Goal: Task Accomplishment & Management: Complete application form

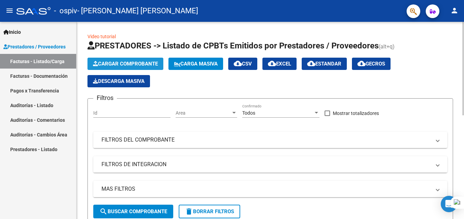
click at [121, 64] on span "Cargar Comprobante" at bounding box center [125, 64] width 65 height 6
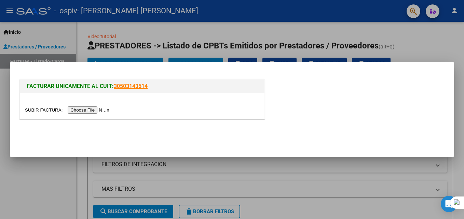
click at [93, 109] on input "file" at bounding box center [68, 110] width 86 height 7
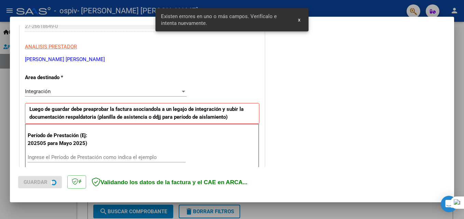
scroll to position [167, 0]
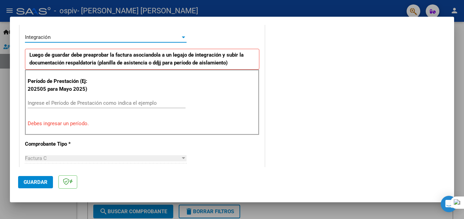
click at [183, 37] on div at bounding box center [183, 38] width 3 height 2
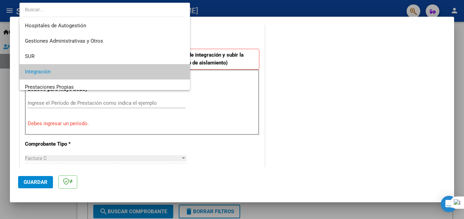
scroll to position [35, 0]
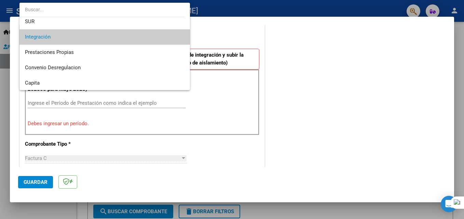
click at [167, 36] on span "Integración" at bounding box center [104, 36] width 159 height 15
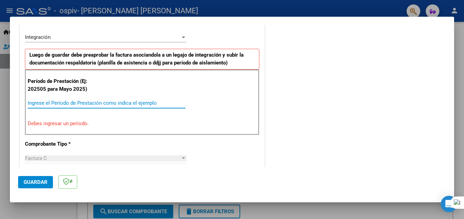
click at [58, 104] on input "Ingrese el Período de Prestación como indica el ejemplo" at bounding box center [107, 103] width 158 height 6
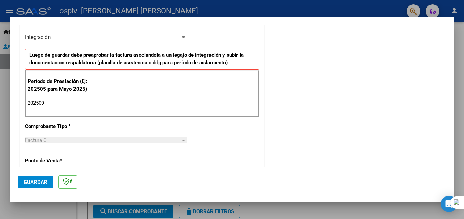
type input "202509"
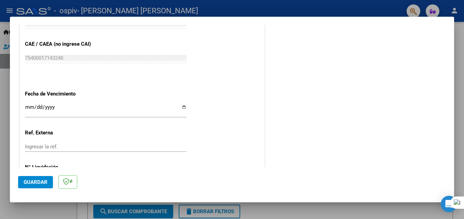
scroll to position [440, 0]
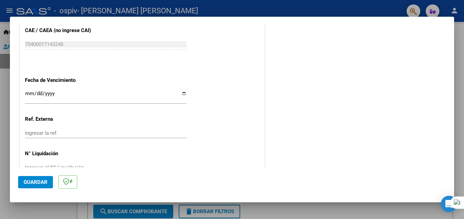
click at [182, 95] on input "Ingresar la fecha" at bounding box center [106, 96] width 162 height 11
type input "[DATE]"
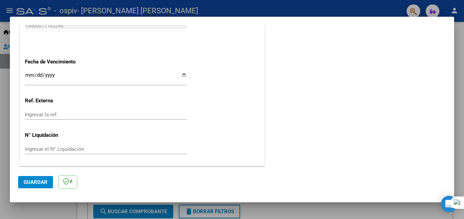
scroll to position [459, 0]
click at [46, 183] on span "Guardar" at bounding box center [36, 182] width 24 height 6
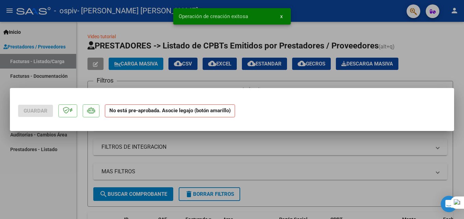
scroll to position [0, 0]
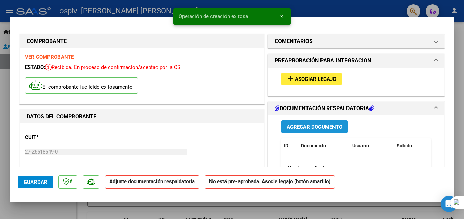
click at [330, 126] on span "Agregar Documento" at bounding box center [314, 127] width 56 height 6
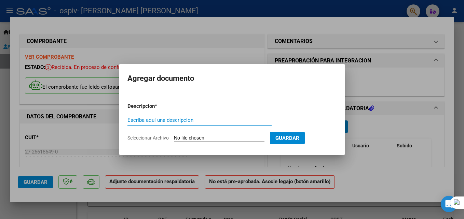
click at [166, 138] on span "Seleccionar Archivo" at bounding box center [147, 137] width 41 height 5
click at [174, 138] on input "Seleccionar Archivo" at bounding box center [219, 138] width 90 height 6
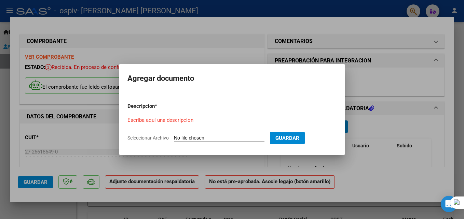
type input "C:\fakepath\[PERSON_NAME] AUTORIZACION PSP 2025.pdf"
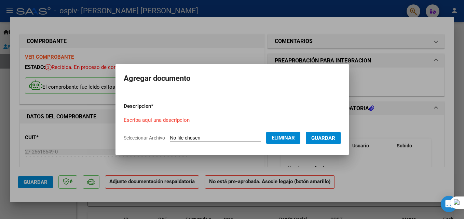
click at [146, 119] on input "Escriba aquí una descripcion" at bounding box center [199, 120] width 150 height 6
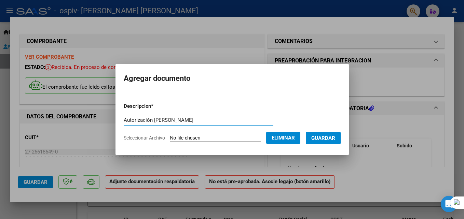
type input "Autorización [PERSON_NAME]"
click at [326, 135] on span "Guardar" at bounding box center [323, 138] width 24 height 6
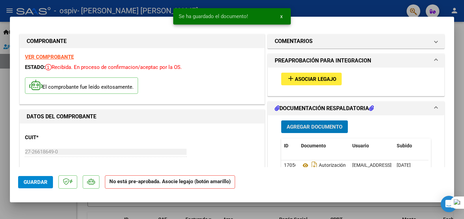
click at [292, 125] on span "Agregar Documento" at bounding box center [314, 127] width 56 height 6
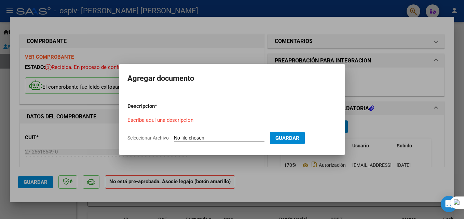
click at [155, 138] on span "Seleccionar Archivo" at bounding box center [147, 137] width 41 height 5
click at [174, 138] on input "Seleccionar Archivo" at bounding box center [219, 138] width 90 height 6
type input "C:\fakepath\[PERSON_NAME] asistencia septiembre 2025.pdf"
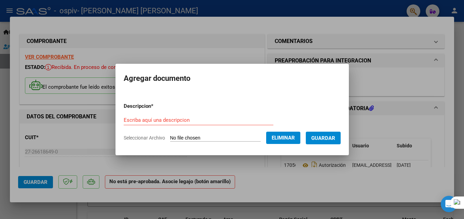
click at [161, 120] on input "Escriba aquí una descripcion" at bounding box center [199, 120] width 150 height 6
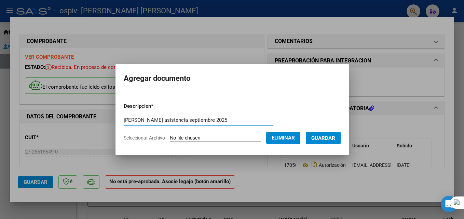
type input "[PERSON_NAME] asistencia septiembre 2025"
click at [329, 138] on span "Guardar" at bounding box center [323, 138] width 24 height 6
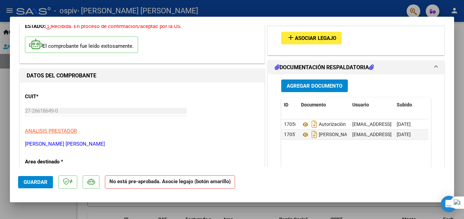
scroll to position [27, 0]
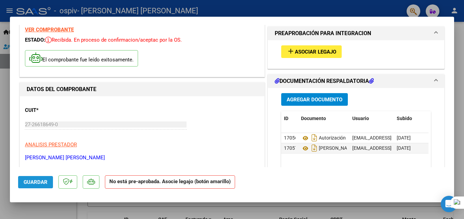
click at [30, 180] on span "Guardar" at bounding box center [36, 182] width 24 height 6
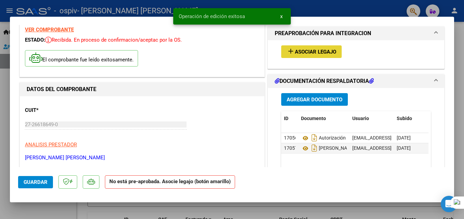
click at [299, 51] on span "Asociar Legajo" at bounding box center [315, 52] width 41 height 6
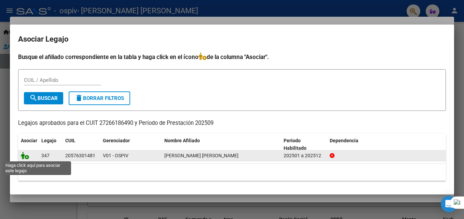
click at [25, 156] on icon at bounding box center [25, 156] width 8 height 8
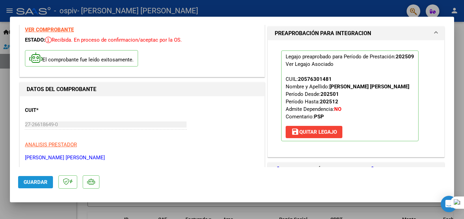
click at [37, 182] on span "Guardar" at bounding box center [36, 182] width 24 height 6
click at [460, 90] on div at bounding box center [232, 109] width 464 height 219
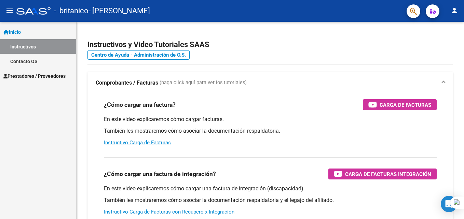
click at [23, 75] on span "Prestadores / Proveedores" at bounding box center [34, 76] width 62 height 8
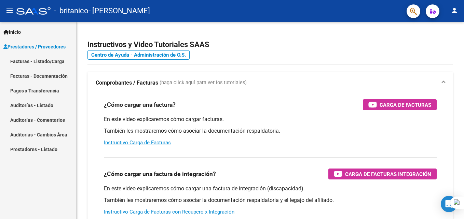
click at [22, 60] on link "Facturas - Listado/Carga" at bounding box center [38, 61] width 76 height 15
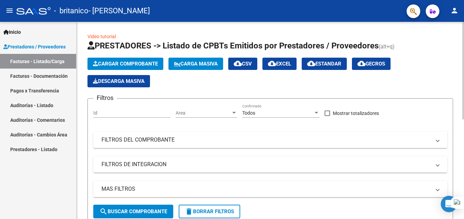
click at [112, 62] on span "Cargar Comprobante" at bounding box center [125, 64] width 65 height 6
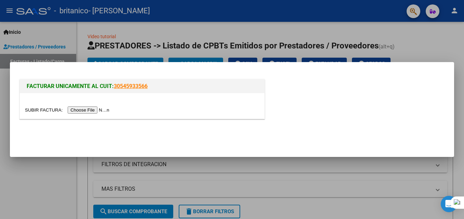
click at [82, 111] on input "file" at bounding box center [68, 110] width 86 height 7
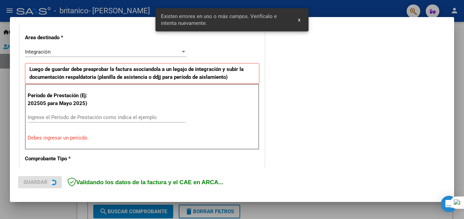
scroll to position [154, 0]
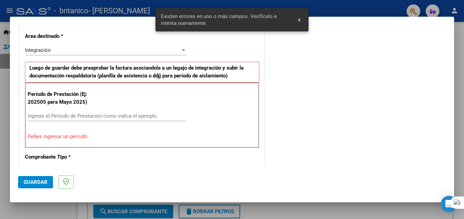
click at [279, 120] on div "COMENTARIOS Comentarios del Prestador / Gerenciador:" at bounding box center [356, 184] width 180 height 611
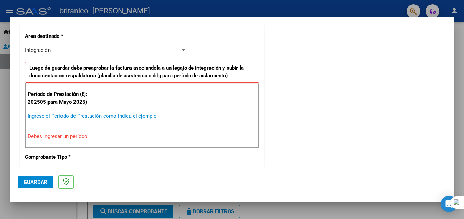
click at [53, 116] on input "Ingrese el Período de Prestación como indica el ejemplo" at bounding box center [107, 116] width 158 height 6
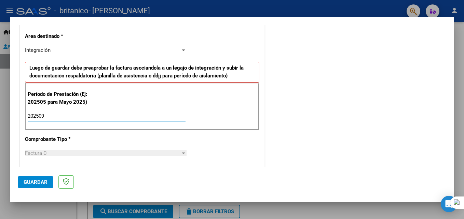
type input "202509"
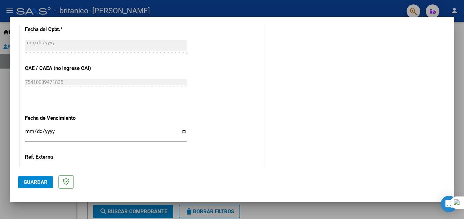
scroll to position [427, 0]
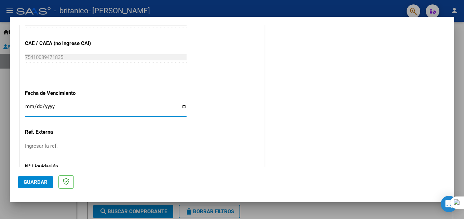
click at [181, 107] on input "Ingresar la fecha" at bounding box center [106, 109] width 162 height 11
type input "[DATE]"
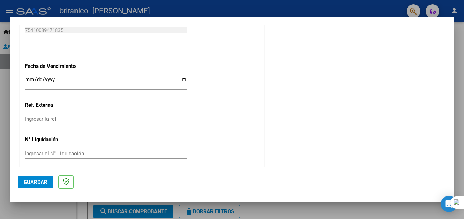
scroll to position [459, 0]
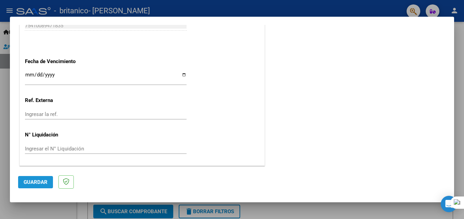
click at [43, 181] on span "Guardar" at bounding box center [36, 182] width 24 height 6
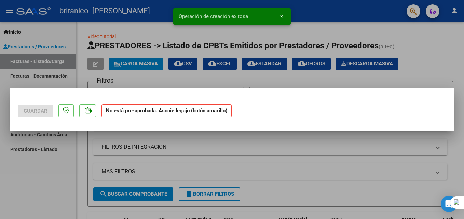
scroll to position [0, 0]
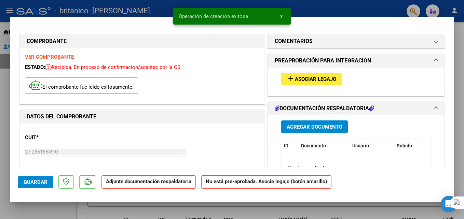
click at [300, 127] on span "Agregar Documento" at bounding box center [314, 127] width 56 height 6
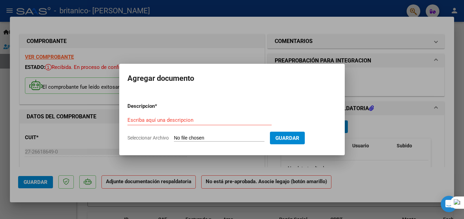
click at [166, 139] on span "Seleccionar Archivo" at bounding box center [147, 137] width 41 height 5
click at [174, 139] on input "Seleccionar Archivo" at bounding box center [219, 138] width 90 height 6
type input "C:\fakepath\Manuale Luca asistencia septiembre 2025.pdf"
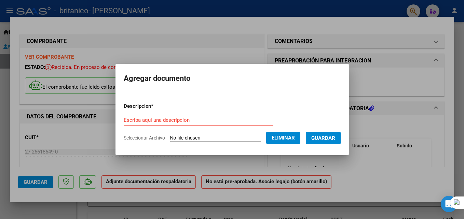
click at [167, 118] on input "Escriba aquí una descripcion" at bounding box center [199, 120] width 150 height 6
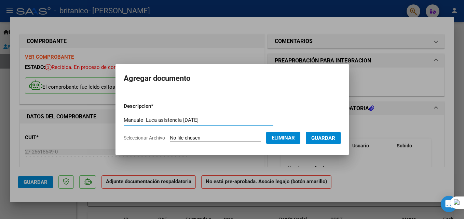
type input "Manuale Luca asistencia septiembre 2025"
click at [335, 136] on span "Guardar" at bounding box center [323, 138] width 24 height 6
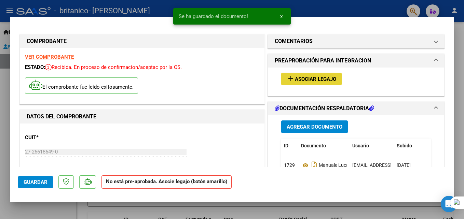
click at [320, 79] on span "Asociar Legajo" at bounding box center [315, 79] width 41 height 6
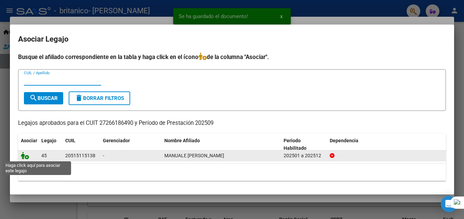
click at [27, 157] on icon at bounding box center [25, 156] width 8 height 8
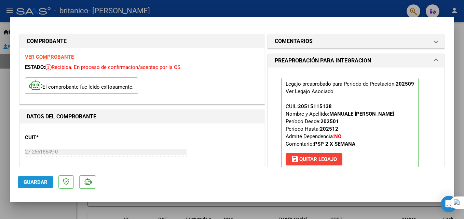
click at [43, 181] on span "Guardar" at bounding box center [36, 182] width 24 height 6
